Goal: Find specific page/section: Find specific page/section

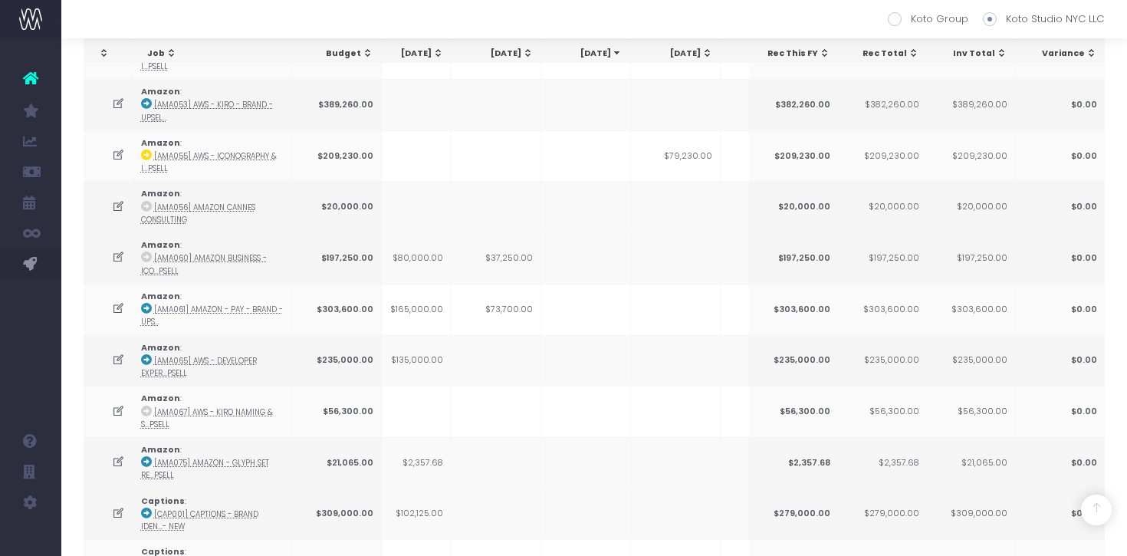
scroll to position [1211, 0]
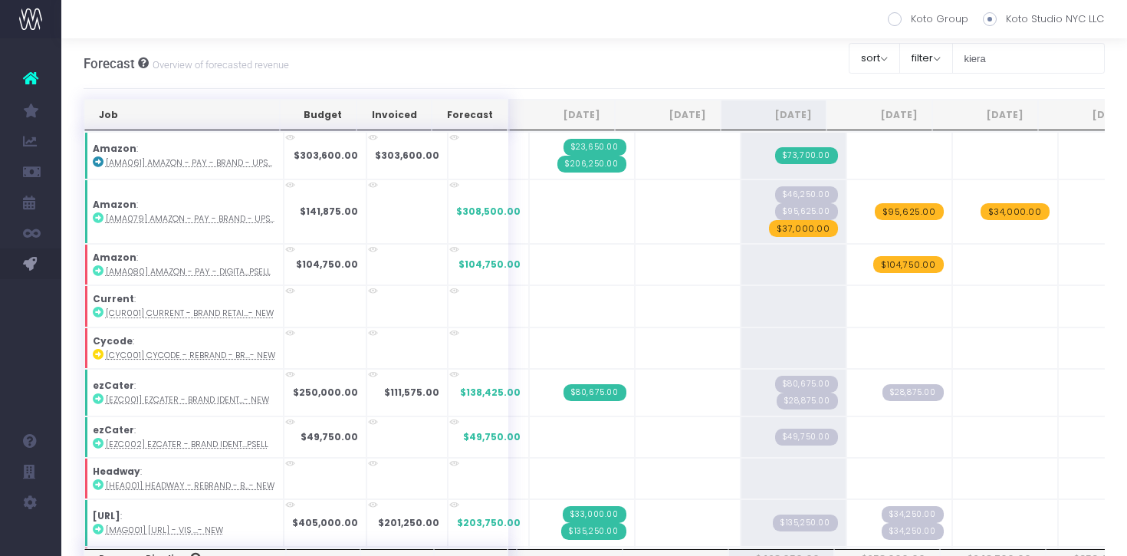
click at [572, 24] on div at bounding box center [594, 19] width 1066 height 38
click at [1036, 63] on input "kiera" at bounding box center [1028, 58] width 153 height 31
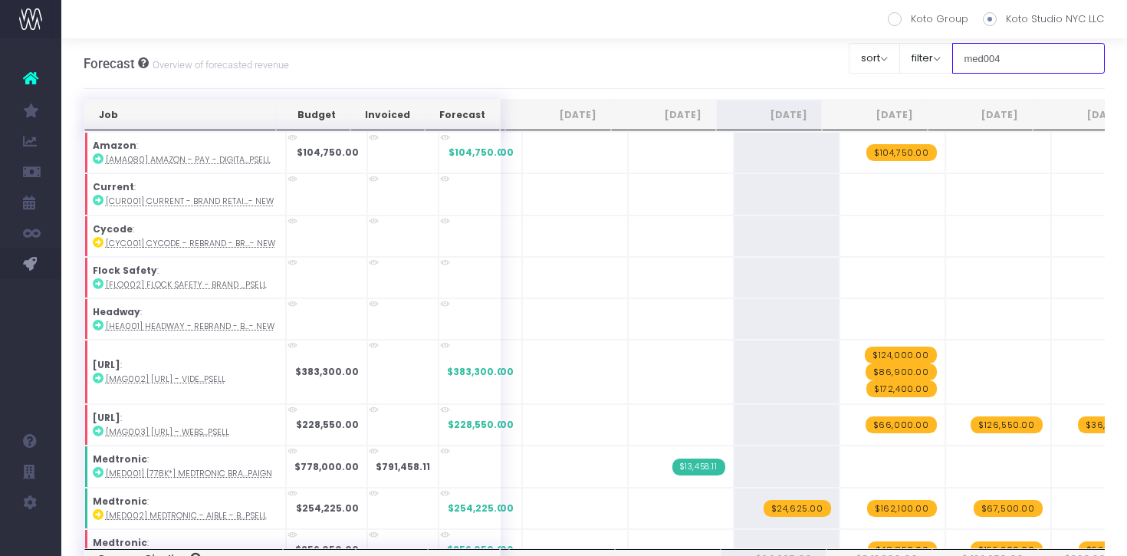
type input "med004"
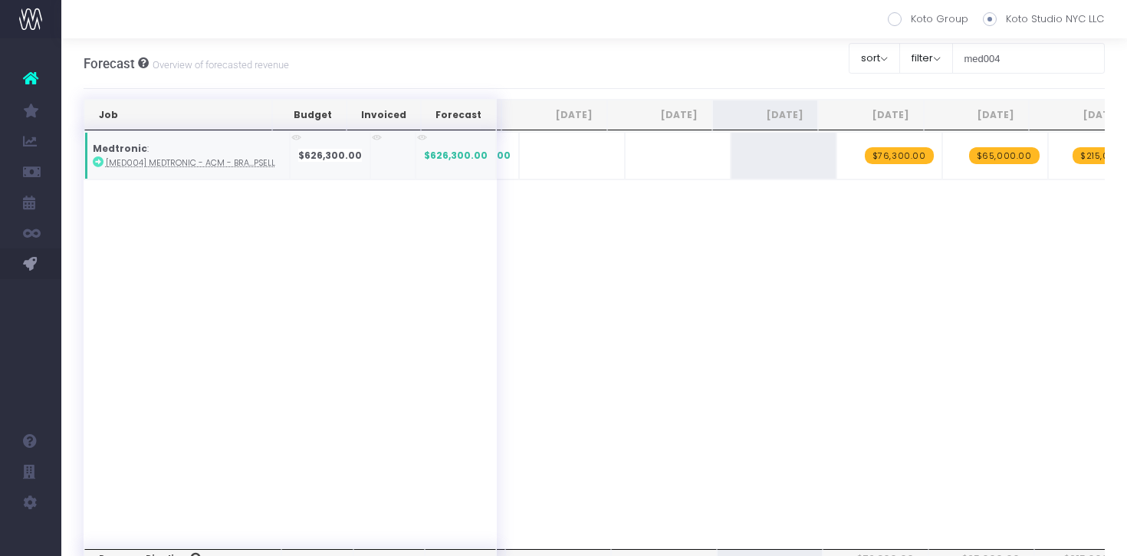
click at [99, 163] on icon at bounding box center [98, 161] width 11 height 11
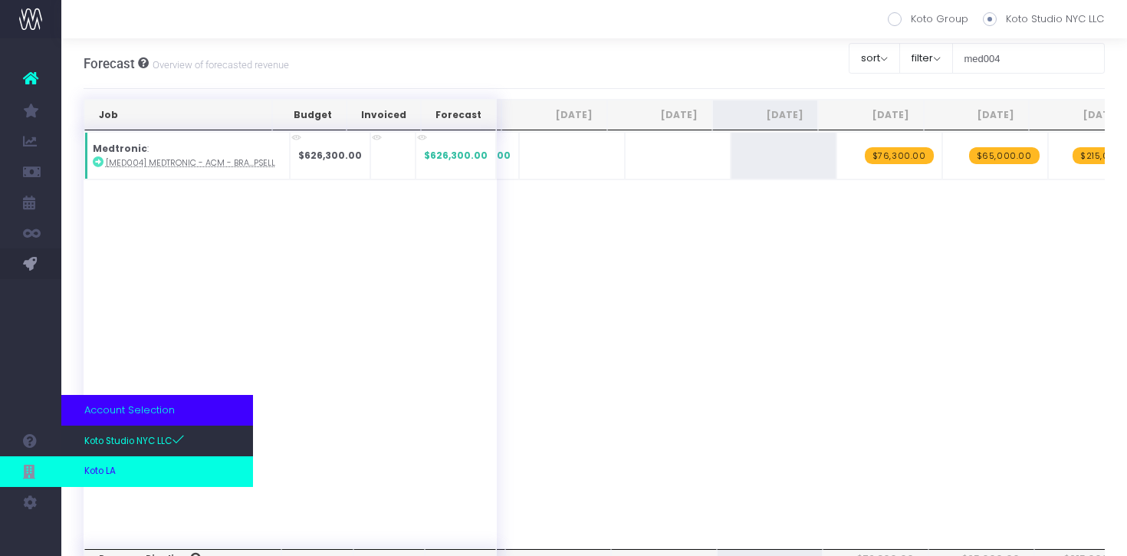
click at [118, 461] on link "Koto LA" at bounding box center [157, 471] width 192 height 31
